Goal: Information Seeking & Learning: Learn about a topic

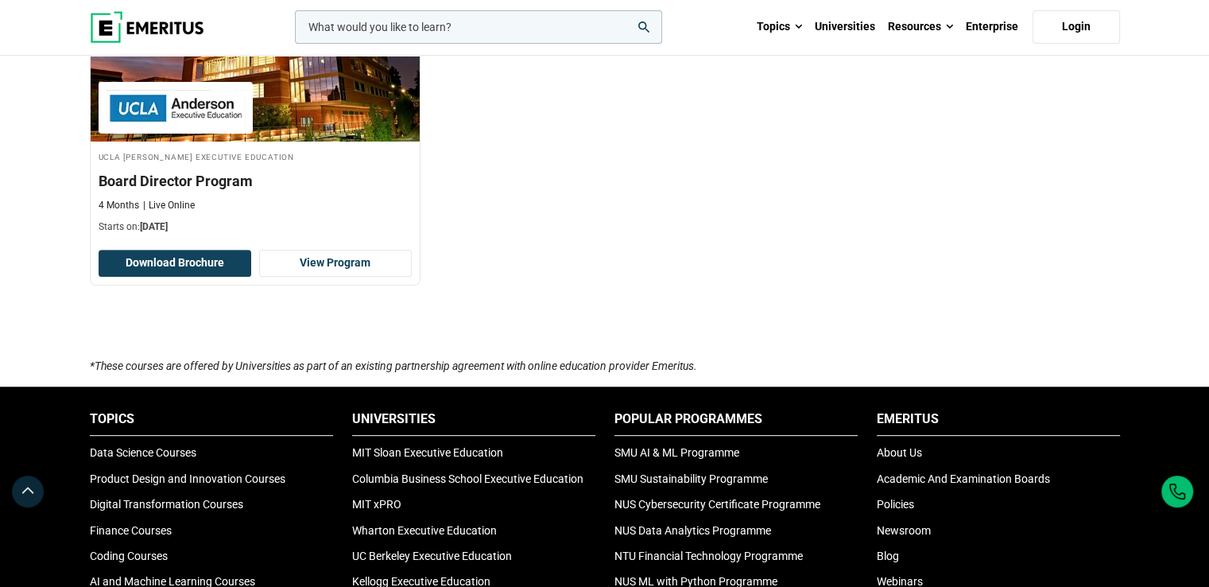
click at [873, 317] on div "Elevate your C-suite leadership with Senior Executive Programs By Universities*…" at bounding box center [605, 125] width 1030 height 463
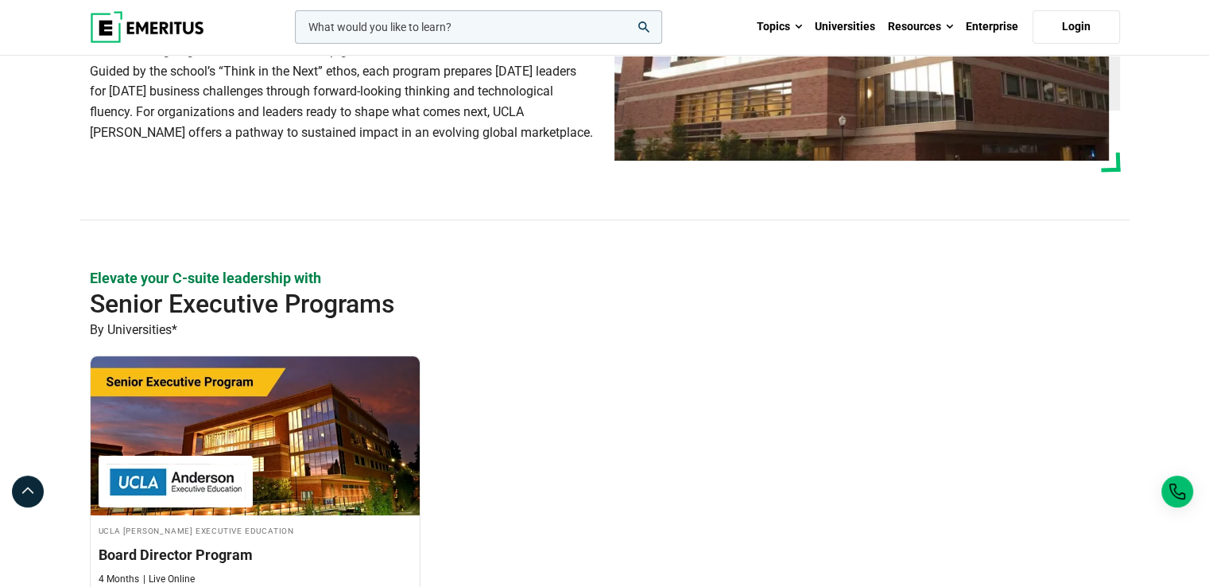
scroll to position [130, 0]
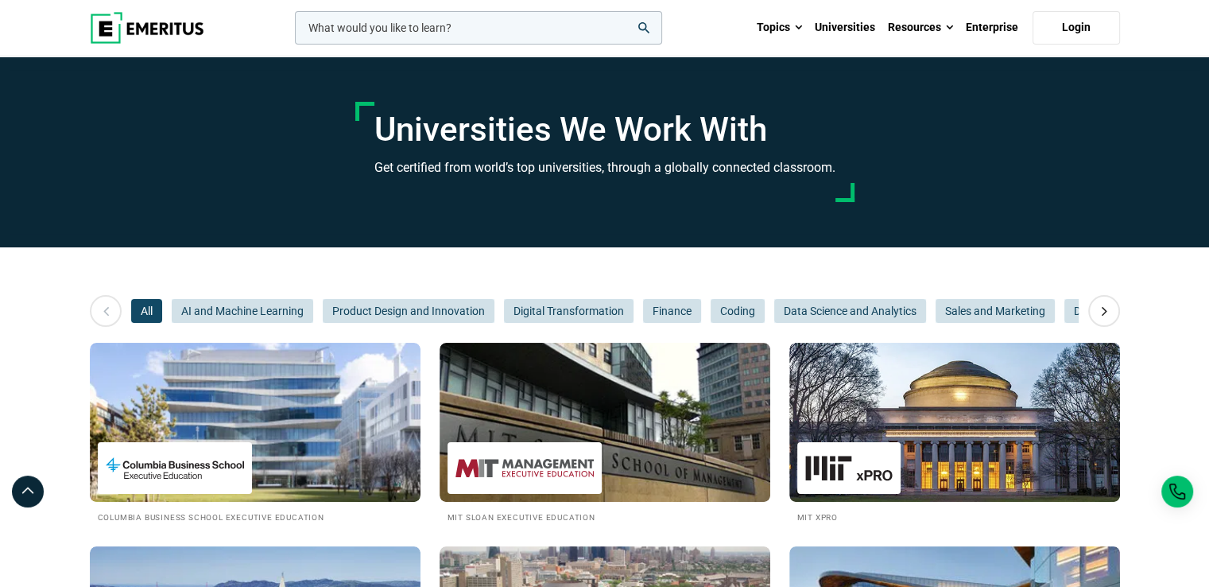
click at [1130, 227] on section "Universities We Work With Get certified from world’s top universities, through …" at bounding box center [605, 152] width 1190 height 164
click at [1166, 214] on section "Universities We Work With Get certified from world’s top universities, through …" at bounding box center [605, 152] width 1190 height 164
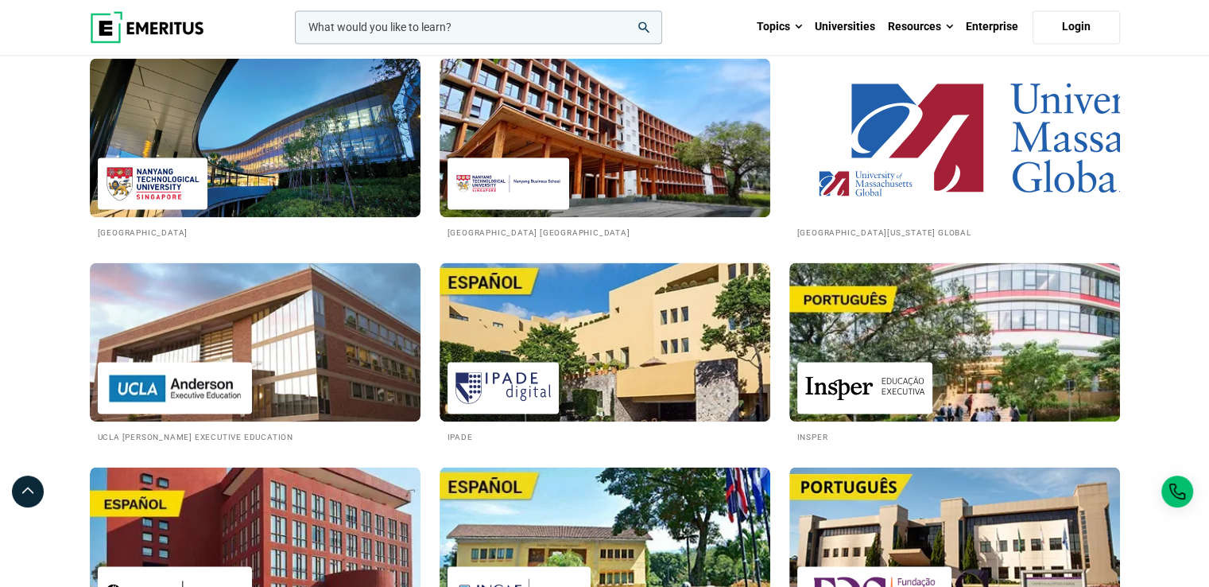
scroll to position [2330, 0]
